Goal: Find specific page/section: Find specific page/section

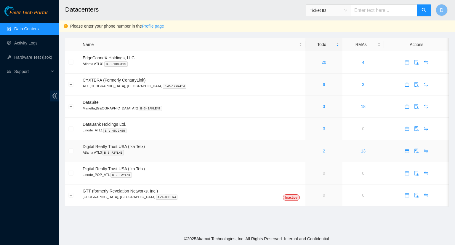
click at [323, 151] on link "2" at bounding box center [324, 150] width 2 height 5
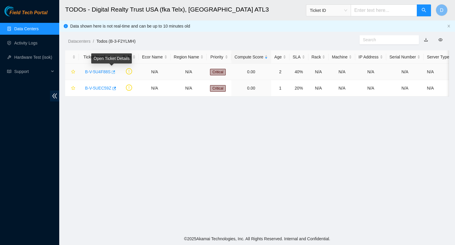
click at [112, 70] on icon "button" at bounding box center [113, 72] width 4 height 4
click at [112, 88] on icon "button" at bounding box center [114, 88] width 4 height 4
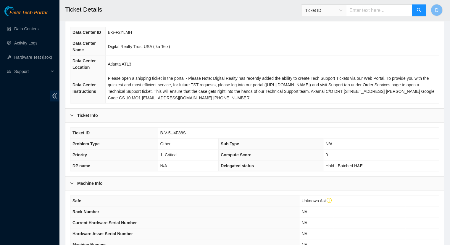
scroll to position [167, 0]
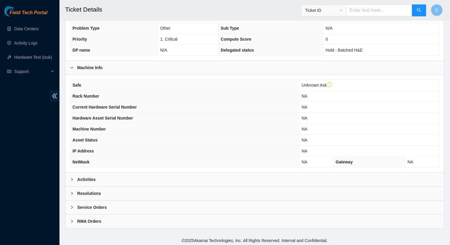
click at [84, 176] on b "Activities" at bounding box center [86, 179] width 18 height 7
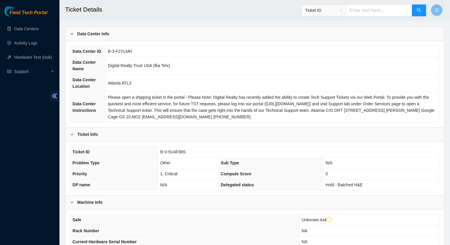
scroll to position [0, 0]
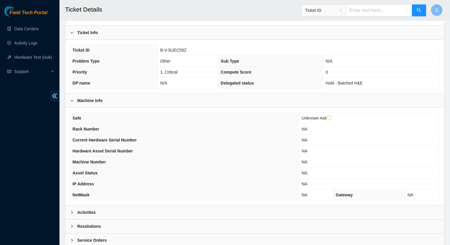
scroll to position [167, 0]
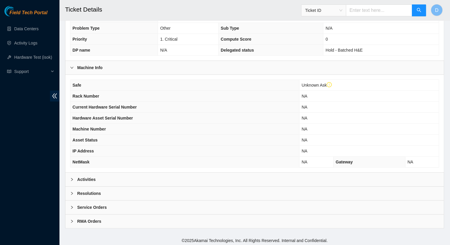
click at [88, 176] on b "Activities" at bounding box center [86, 179] width 18 height 7
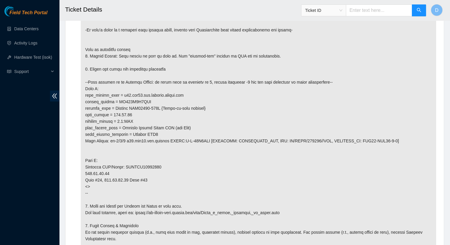
scroll to position [374, 0]
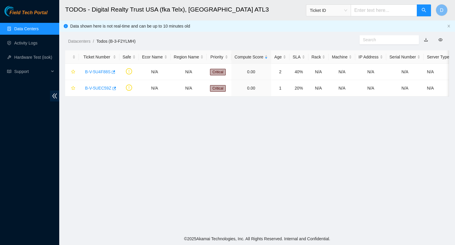
click at [35, 31] on link "Data Centers" at bounding box center [26, 28] width 24 height 5
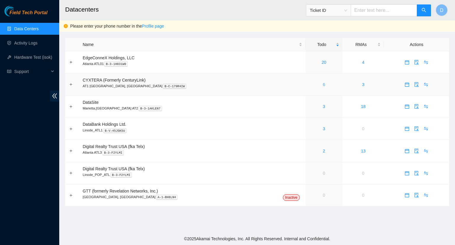
click at [323, 85] on link "6" at bounding box center [324, 84] width 2 height 5
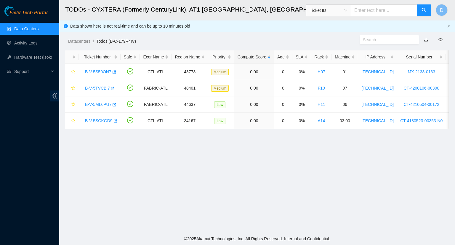
click at [20, 28] on link "Data Centers" at bounding box center [26, 28] width 24 height 5
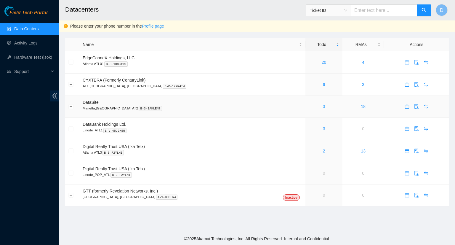
click at [323, 107] on link "3" at bounding box center [324, 106] width 2 height 5
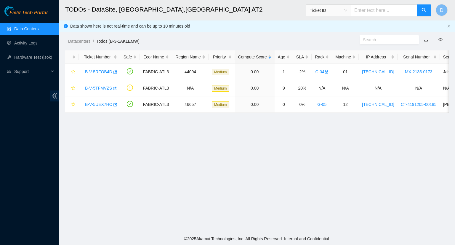
click at [33, 28] on link "Data Centers" at bounding box center [26, 28] width 24 height 5
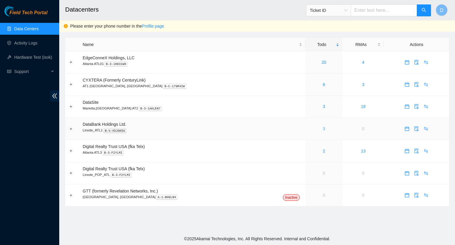
click at [323, 129] on link "3" at bounding box center [324, 128] width 2 height 5
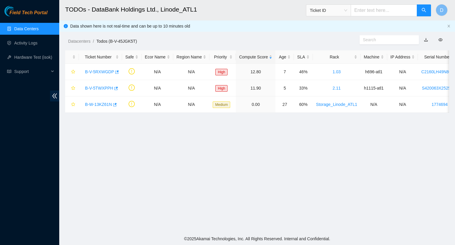
click at [32, 30] on link "Data Centers" at bounding box center [26, 28] width 24 height 5
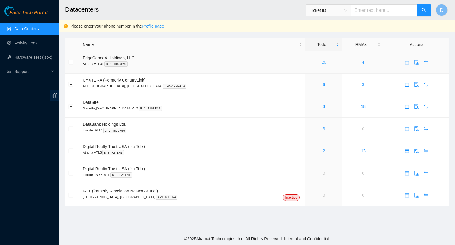
click at [322, 61] on link "20" at bounding box center [324, 62] width 5 height 5
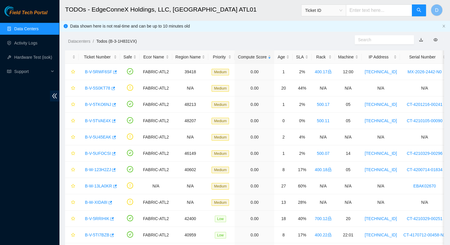
click at [25, 31] on link "Data Centers" at bounding box center [26, 28] width 24 height 5
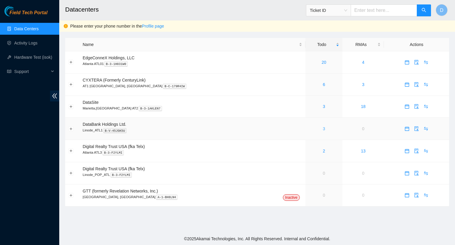
click at [323, 128] on link "3" at bounding box center [324, 128] width 2 height 5
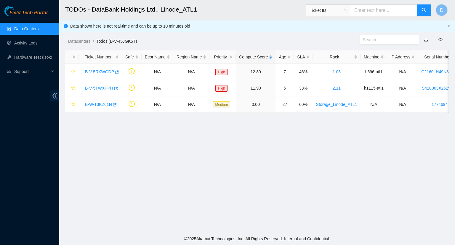
click at [27, 28] on link "Data Centers" at bounding box center [26, 28] width 24 height 5
